Goal: Communication & Community: Answer question/provide support

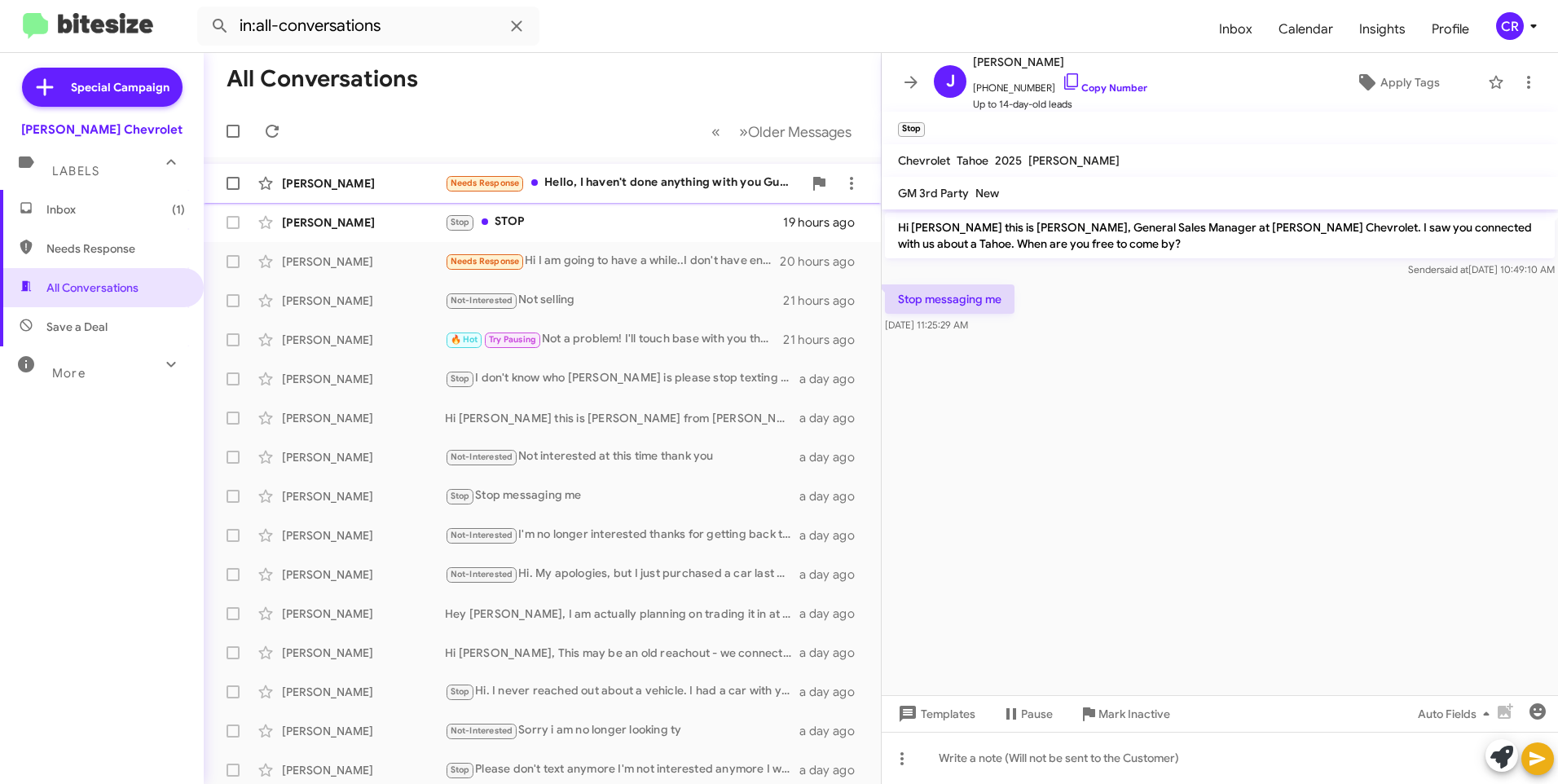
click at [606, 180] on div "Needs Response Hello, I haven't done anything with you Guys since [DATE]" at bounding box center [623, 183] width 357 height 19
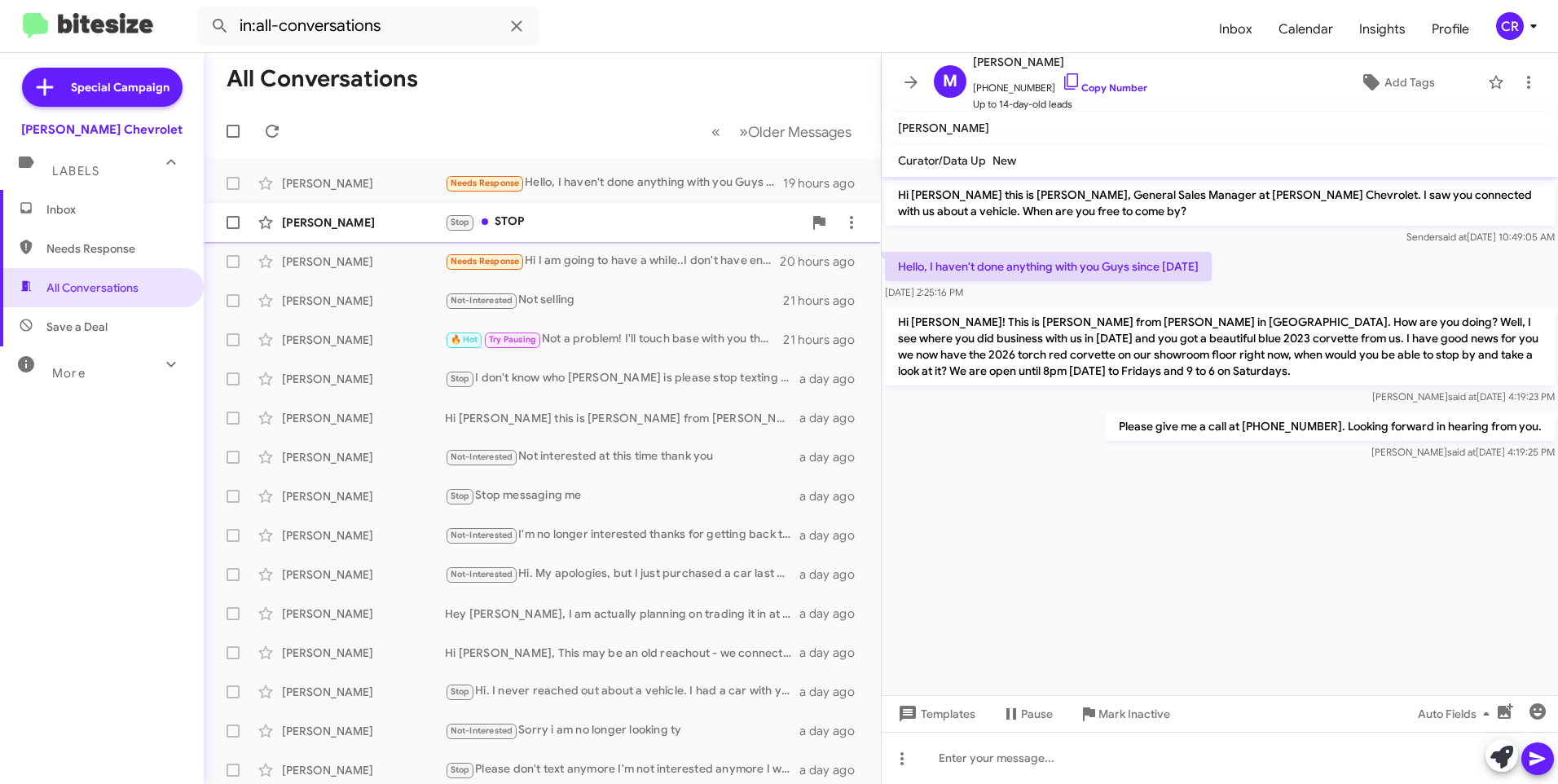
click at [608, 225] on div "Stop STOP" at bounding box center [623, 222] width 357 height 19
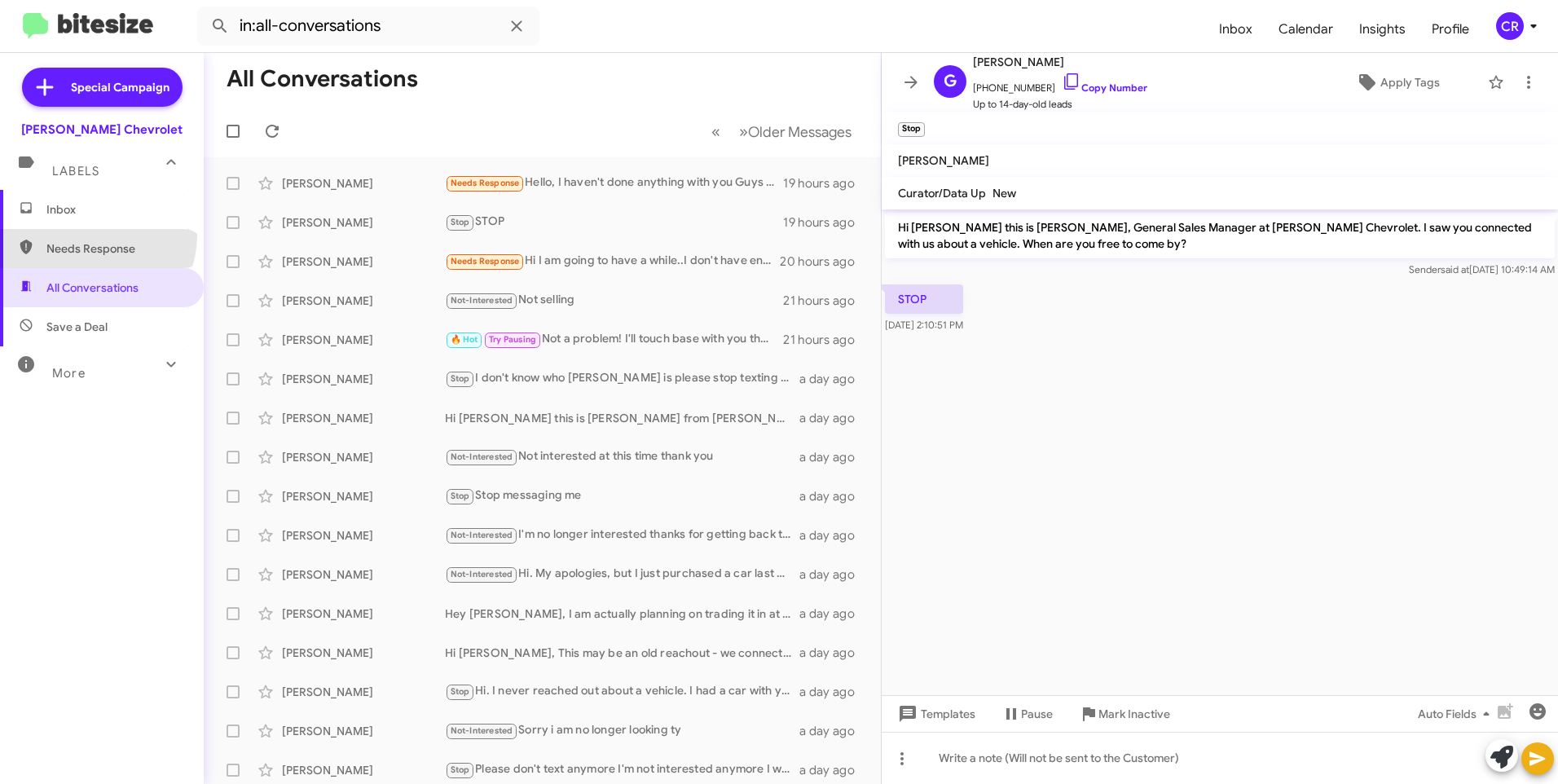
click at [90, 234] on span "Needs Response" at bounding box center [101, 248] width 204 height 39
type input "in:needs-response"
